Goal: Use online tool/utility: Utilize a website feature to perform a specific function

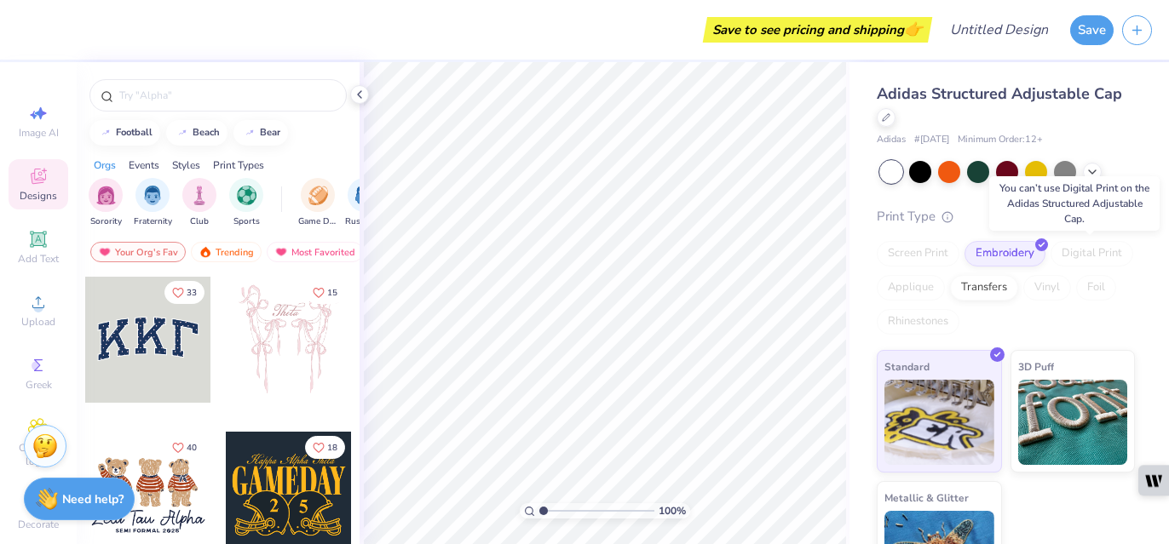
click at [1105, 255] on div "Digital Print" at bounding box center [1091, 254] width 83 height 26
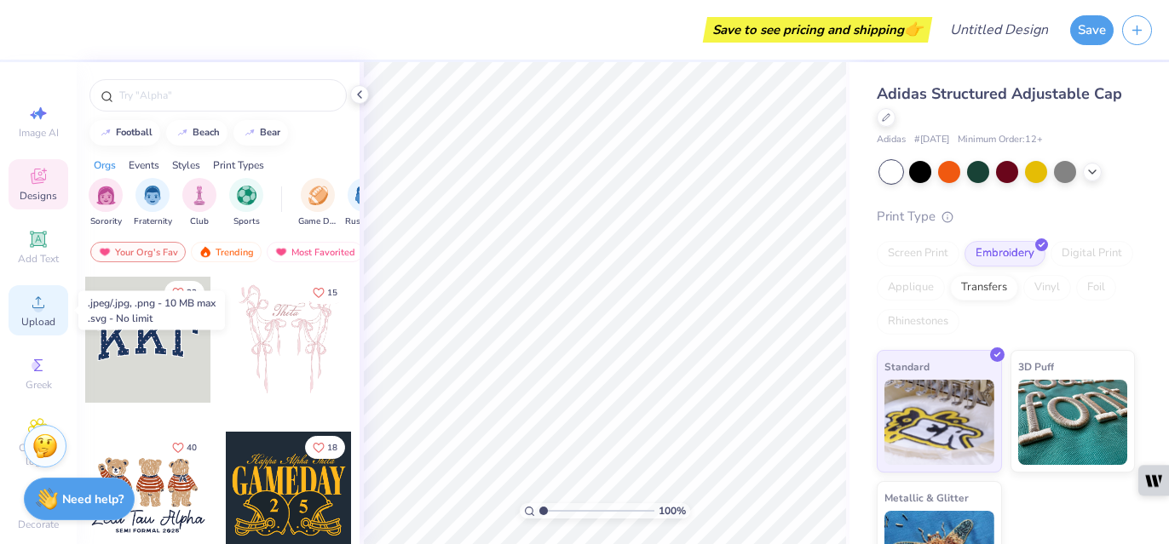
click at [39, 306] on circle at bounding box center [37, 307] width 9 height 9
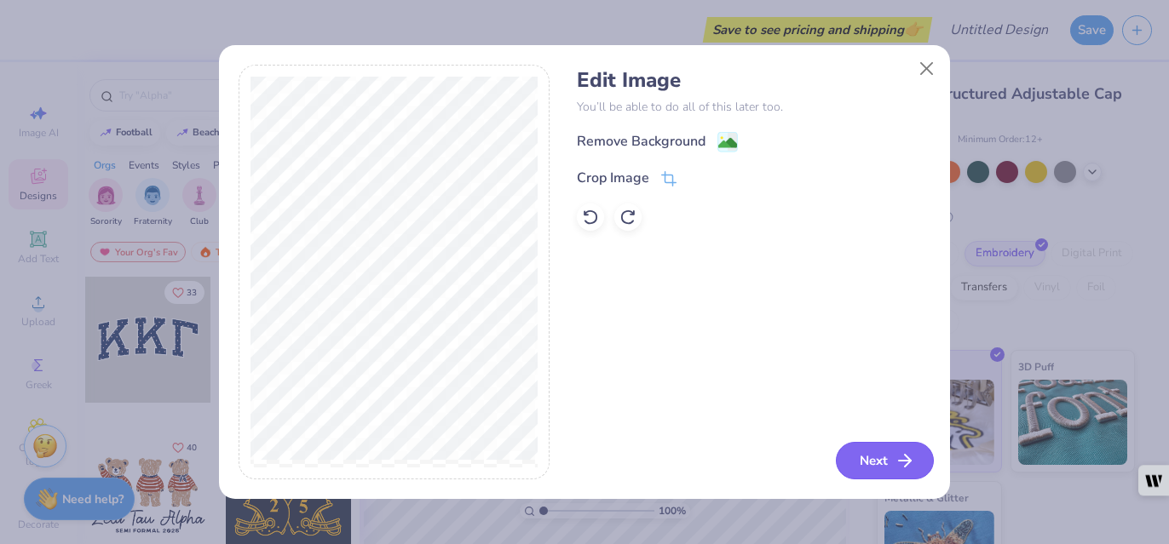
click at [875, 455] on button "Next" at bounding box center [885, 460] width 98 height 37
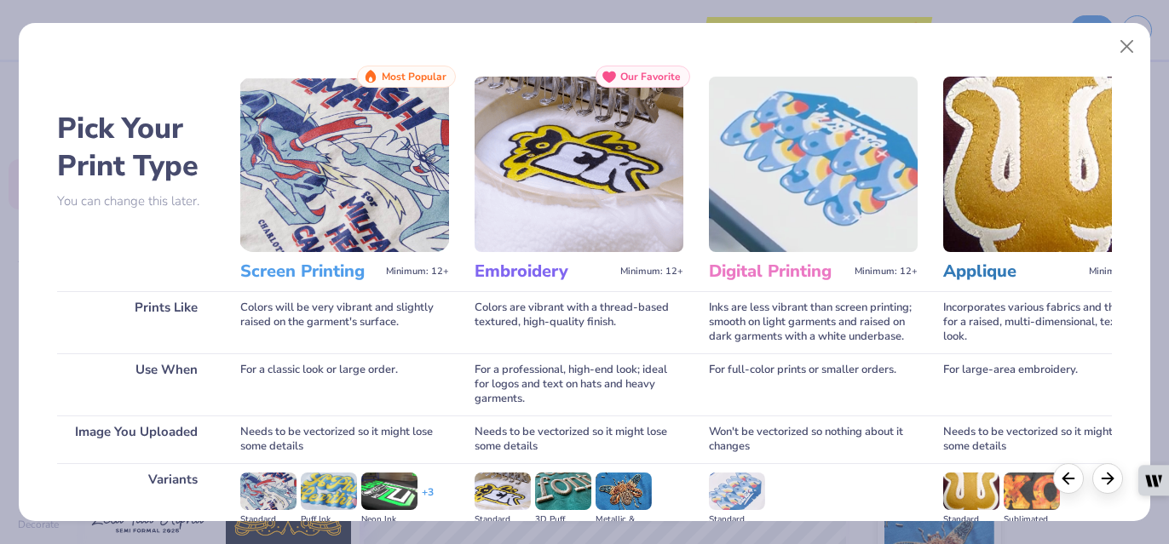
click at [582, 210] on img at bounding box center [579, 164] width 209 height 175
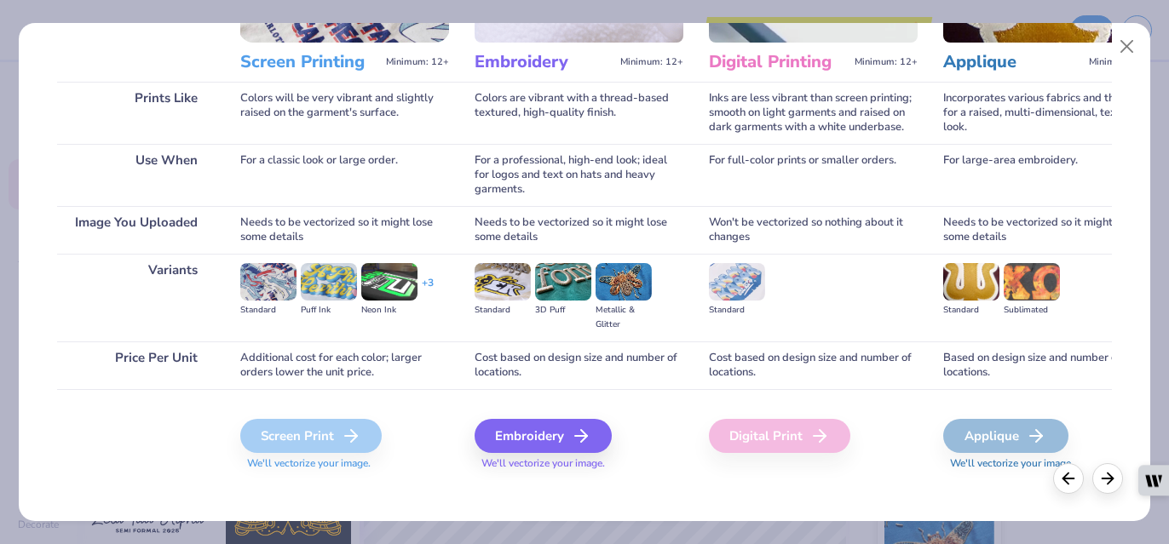
scroll to position [220, 0]
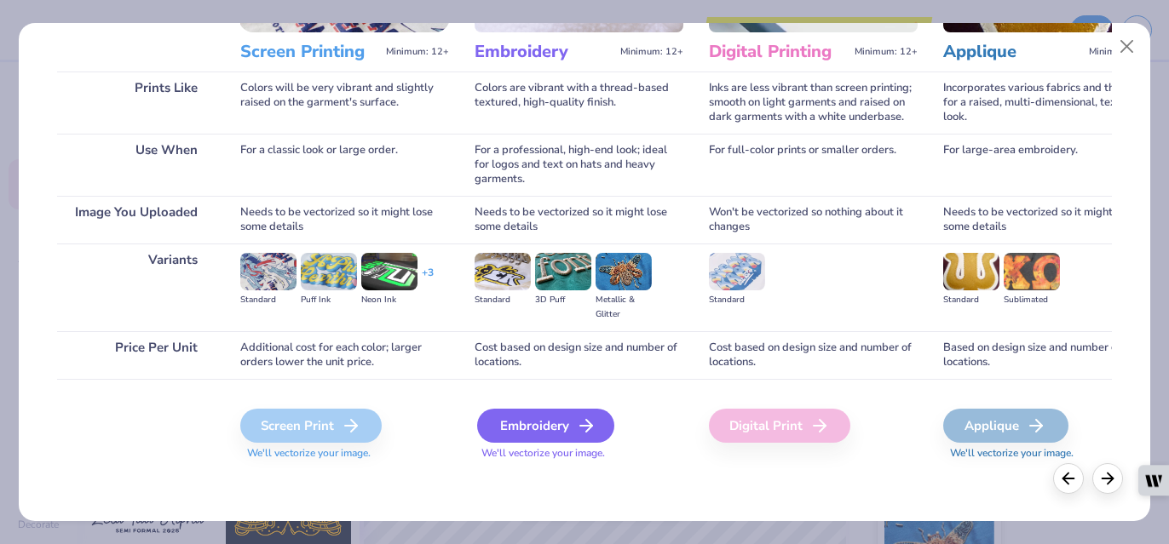
click at [550, 420] on div "Embroidery" at bounding box center [545, 426] width 137 height 34
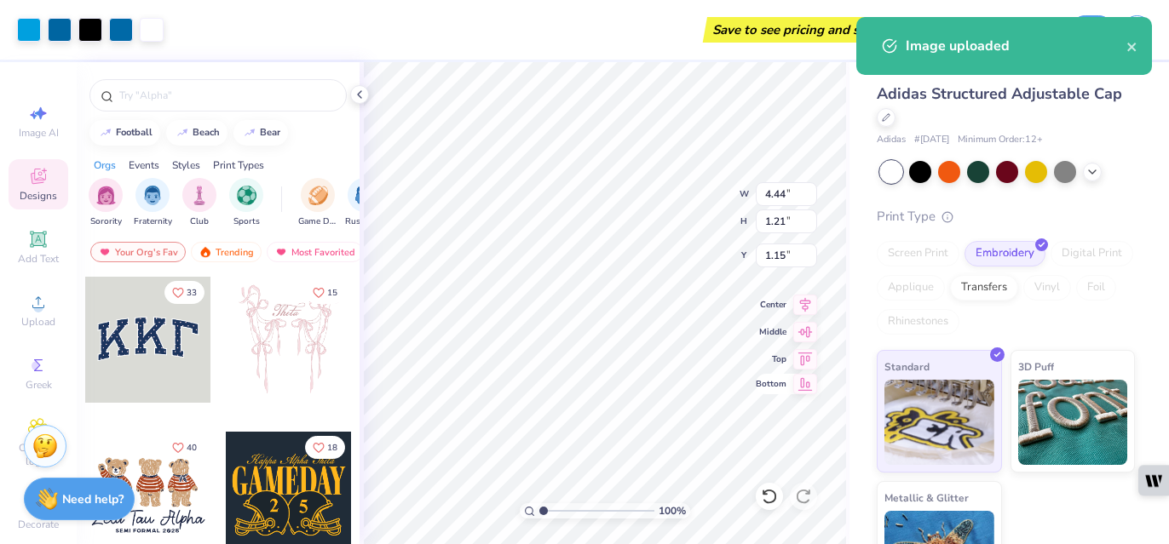
click at [802, 387] on icon at bounding box center [805, 384] width 14 height 13
type input "1.79"
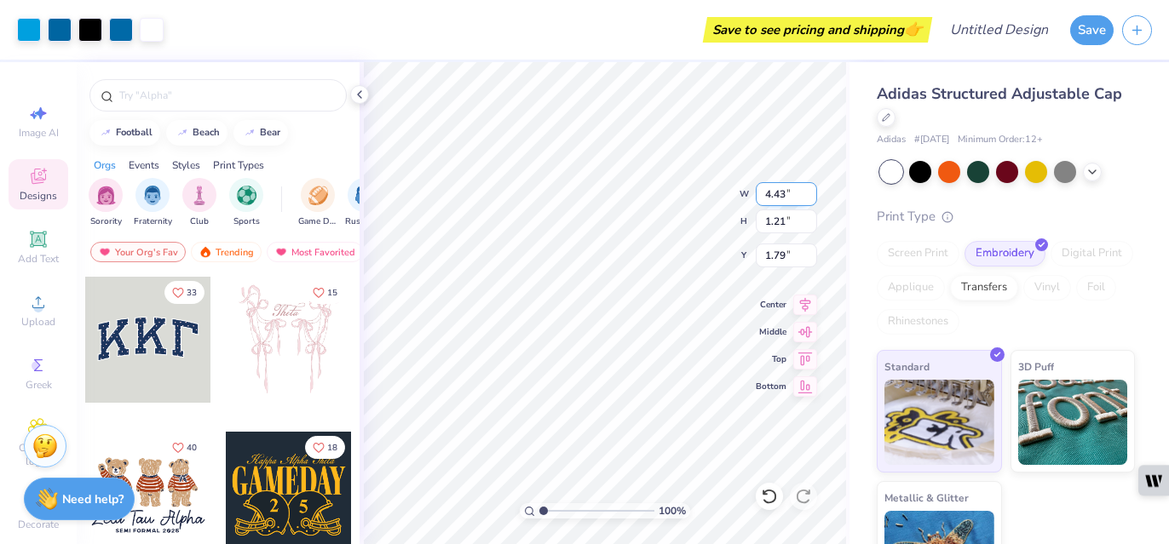
click at [809, 199] on input "4.43" at bounding box center [786, 194] width 61 height 24
click at [809, 199] on input "4.42" at bounding box center [786, 194] width 61 height 24
click at [809, 199] on input "4.41" at bounding box center [786, 194] width 61 height 24
click at [809, 199] on input "4.4" at bounding box center [786, 194] width 61 height 24
click at [809, 199] on input "4.39" at bounding box center [786, 194] width 61 height 24
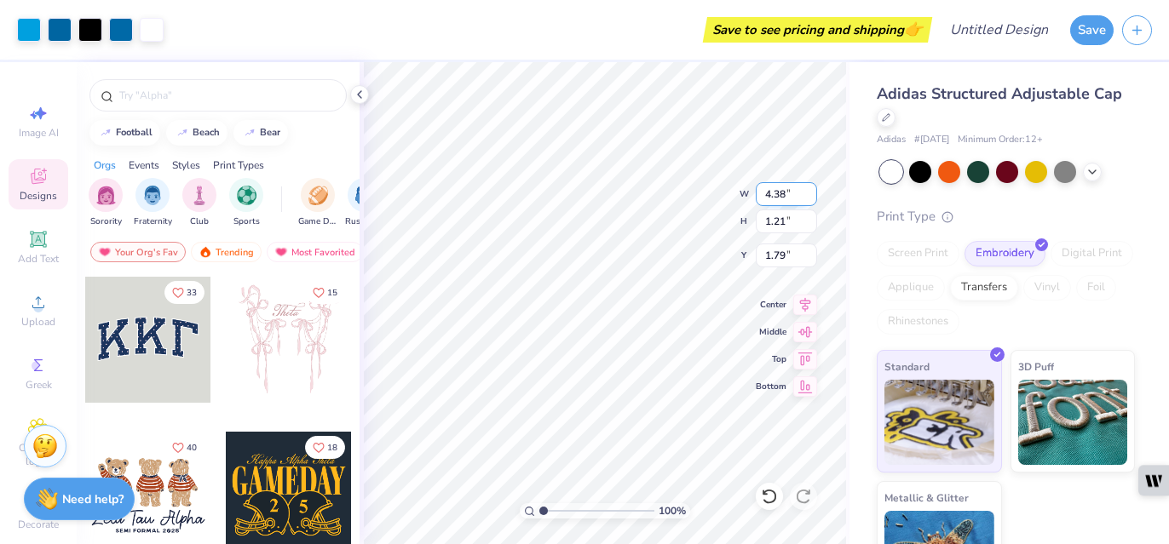
click at [809, 199] on input "4.38" at bounding box center [786, 194] width 61 height 24
click at [809, 199] on input "4.37" at bounding box center [786, 194] width 61 height 24
click at [809, 199] on input "4.36" at bounding box center [786, 194] width 61 height 24
type input "4.35"
click at [809, 199] on input "4.35" at bounding box center [786, 194] width 61 height 24
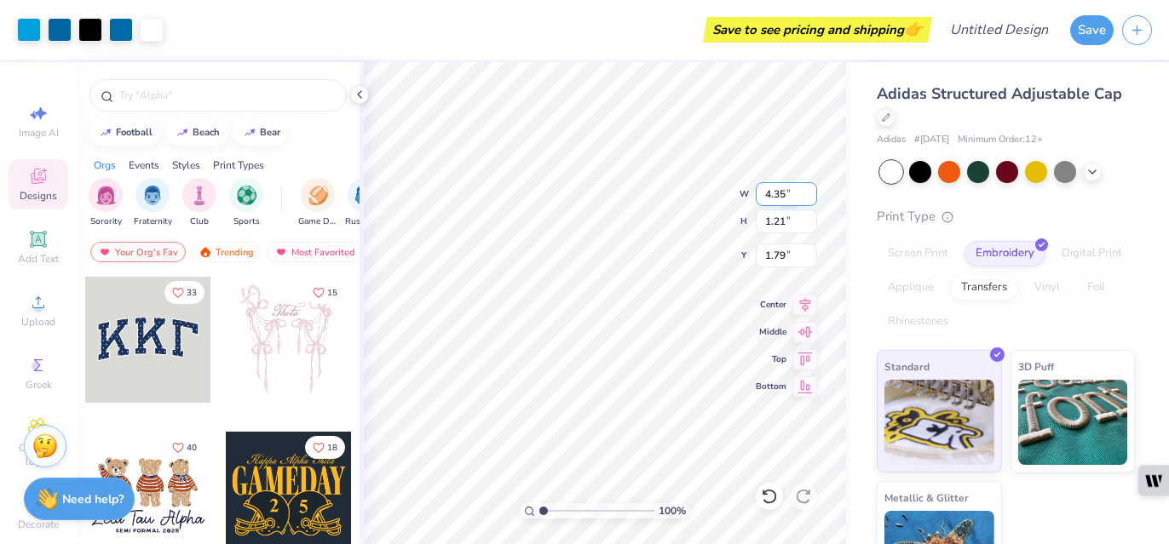
click at [739, 193] on div "100 % W 4.35 4.35 " H 1.21 1.21 " Y 1.79 1.79 " Center Middle Top Bottom" at bounding box center [604, 303] width 490 height 482
click at [726, 191] on div "100 % W 4.44 4.44 " H 1.21 1.21 " Y 1.79 1.79 " Center [GEOGRAPHIC_DATA]" at bounding box center [604, 303] width 490 height 482
click at [809, 198] on input "4.43" at bounding box center [786, 194] width 61 height 24
click at [809, 198] on input "4.42" at bounding box center [786, 194] width 61 height 24
click at [809, 198] on input "4.41" at bounding box center [786, 194] width 61 height 24
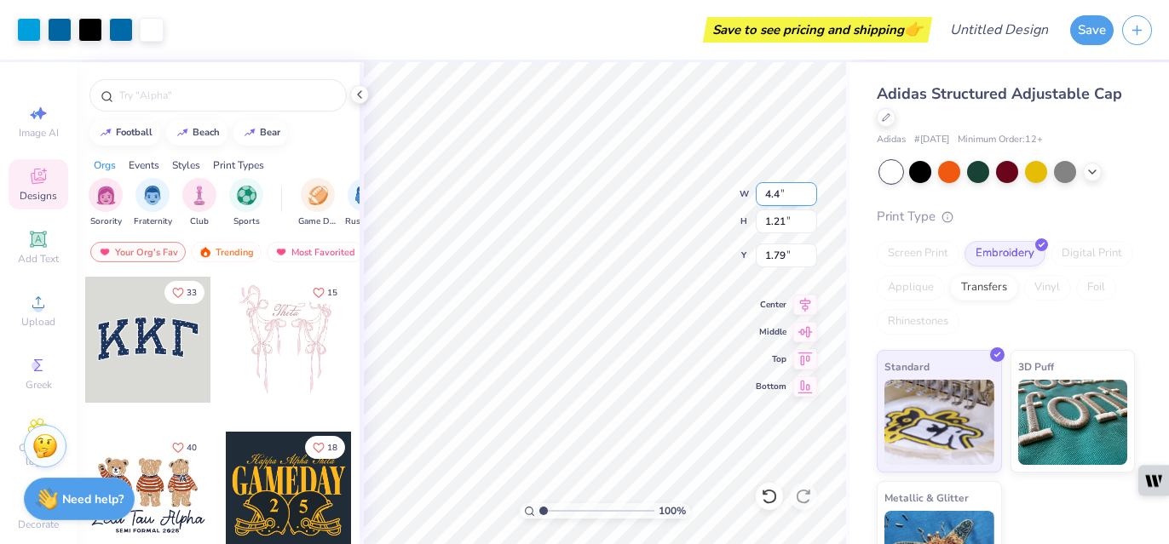
click at [809, 198] on input "4.4" at bounding box center [786, 194] width 61 height 24
click at [809, 198] on input "4.39" at bounding box center [786, 194] width 61 height 24
click at [809, 198] on input "4.38" at bounding box center [786, 194] width 61 height 24
click at [809, 198] on input "4.37" at bounding box center [786, 194] width 61 height 24
click at [809, 198] on input "4.36" at bounding box center [786, 194] width 61 height 24
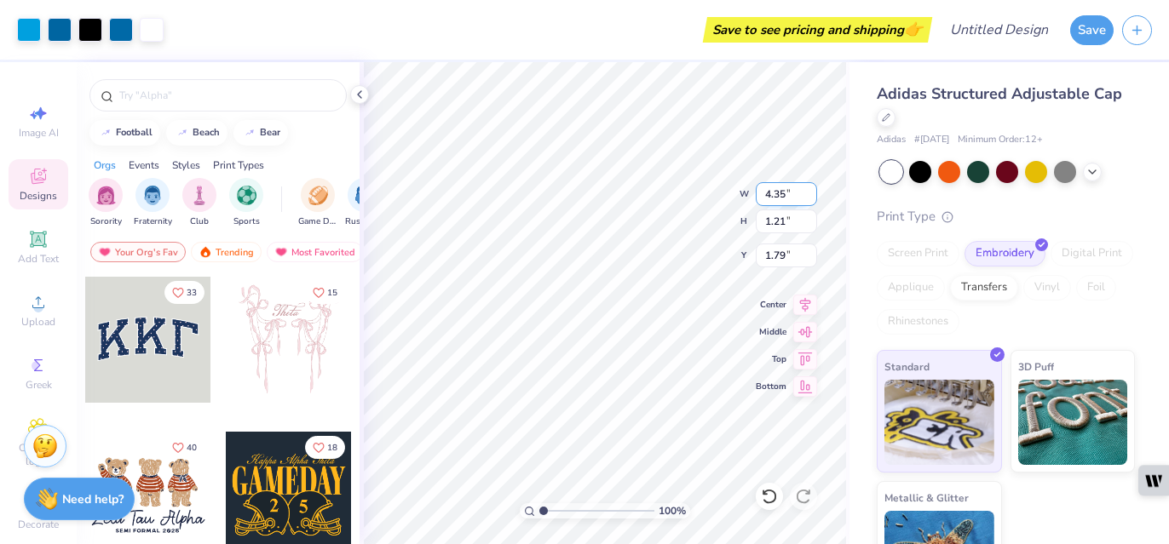
click at [809, 198] on input "4.35" at bounding box center [786, 194] width 61 height 24
click at [809, 198] on input "4.34" at bounding box center [786, 194] width 61 height 24
type input "4"
type input "3"
drag, startPoint x: 766, startPoint y: 192, endPoint x: 787, endPoint y: 192, distance: 21.3
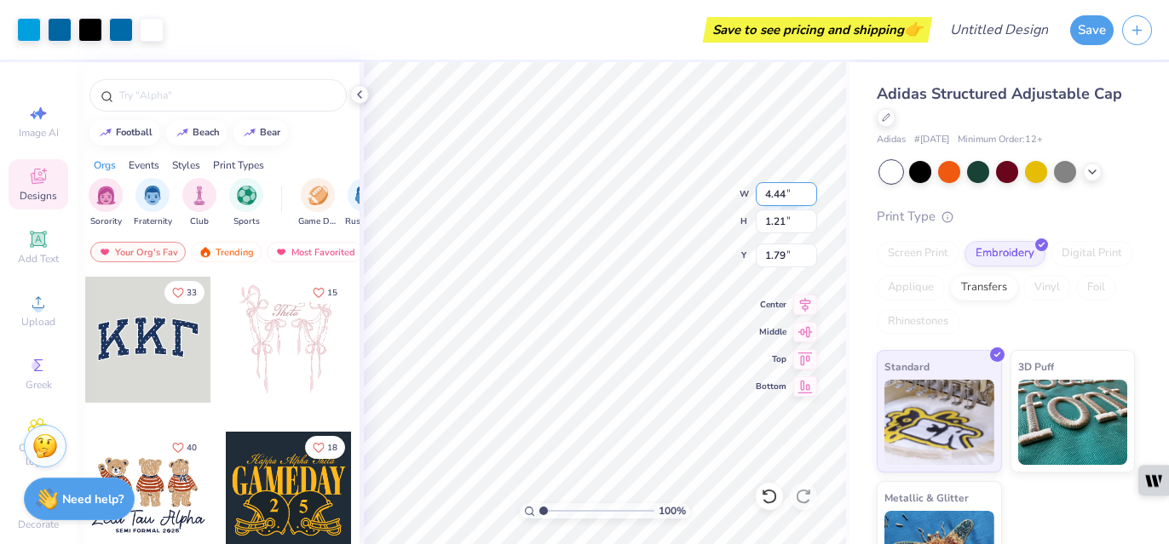
click at [787, 192] on input "4.44" at bounding box center [786, 194] width 61 height 24
drag, startPoint x: 542, startPoint y: 510, endPoint x: 503, endPoint y: 506, distance: 39.4
click at [539, 506] on input "range" at bounding box center [596, 510] width 115 height 15
click at [753, 188] on div "100 % W 4.44 4.44 " H 1.21 1.21 " Y 1.79 1.79 " Center [GEOGRAPHIC_DATA]" at bounding box center [604, 303] width 490 height 482
